Goal: Task Accomplishment & Management: Complete application form

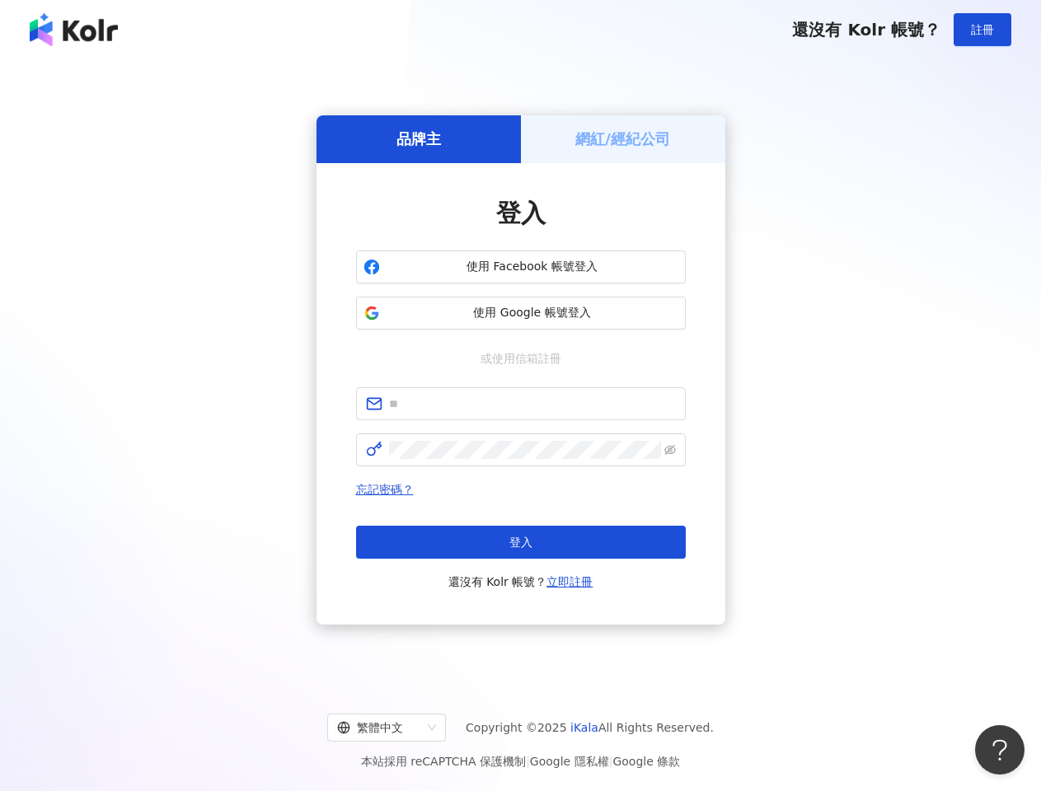
click at [983, 30] on span "註冊" at bounding box center [982, 29] width 23 height 13
click at [419, 139] on h5 "品牌主" at bounding box center [419, 139] width 45 height 21
click at [623, 139] on h5 "網紅/經紀公司" at bounding box center [622, 139] width 95 height 21
click at [521, 267] on span "使用 Facebook 帳號登入" at bounding box center [533, 267] width 292 height 16
click at [521, 313] on span "使用 Google 帳號登入" at bounding box center [533, 313] width 292 height 16
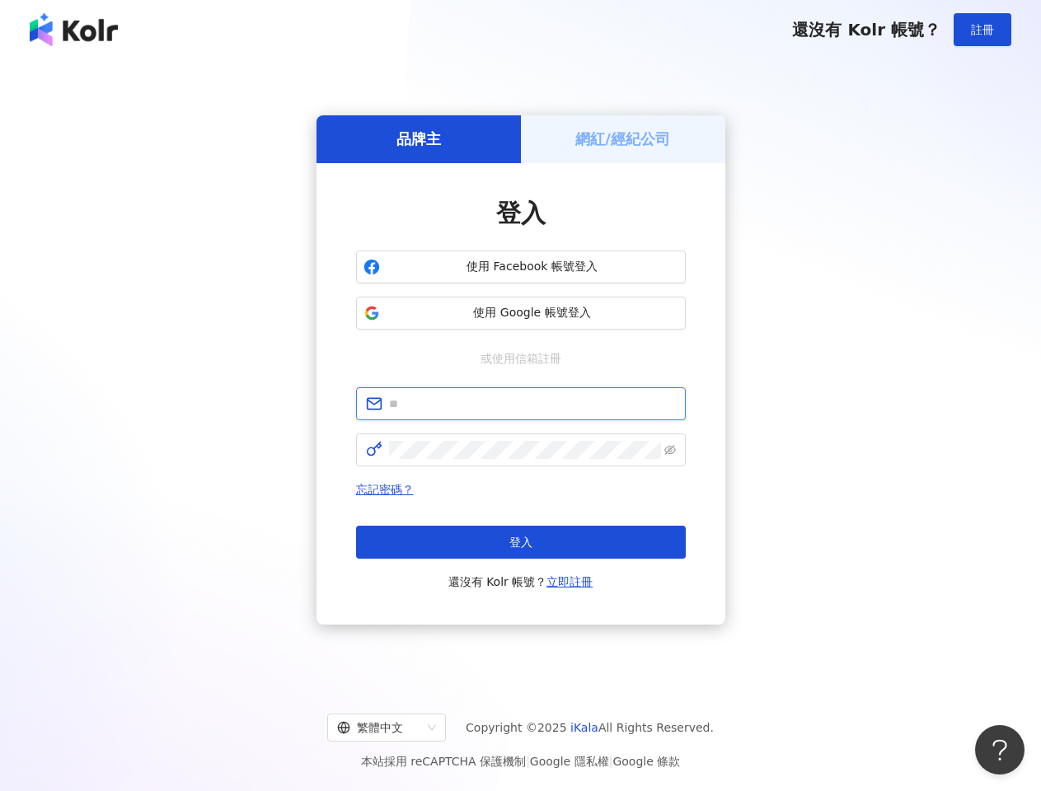
click at [521, 404] on input "text" at bounding box center [532, 404] width 287 height 18
click at [670, 450] on icon "eye-invisible" at bounding box center [671, 450] width 12 height 12
click at [521, 542] on span "登入" at bounding box center [521, 542] width 23 height 13
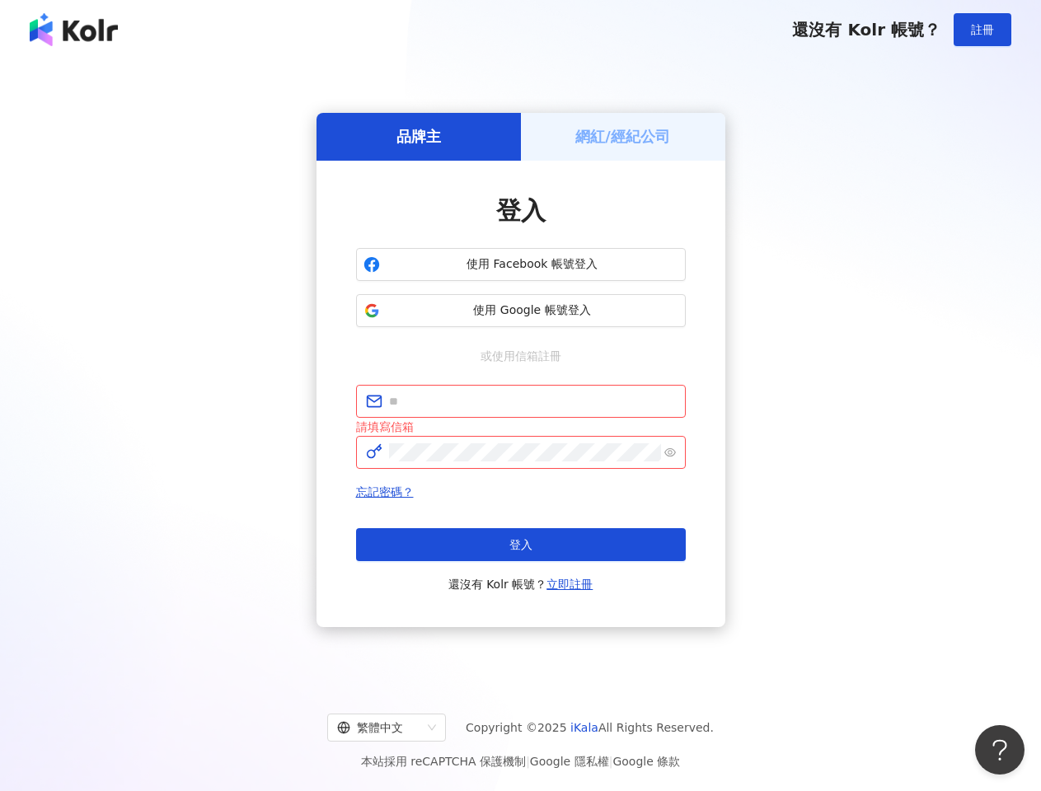
click at [400, 728] on div "繁體中文" at bounding box center [379, 728] width 84 height 26
